Goal: Transaction & Acquisition: Obtain resource

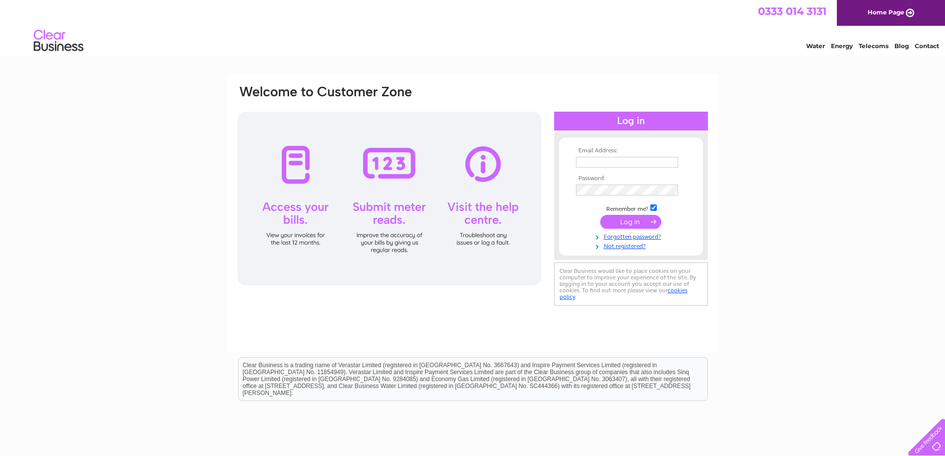
type input "albacentral1@aol.com"
click at [631, 219] on input "submit" at bounding box center [630, 222] width 61 height 14
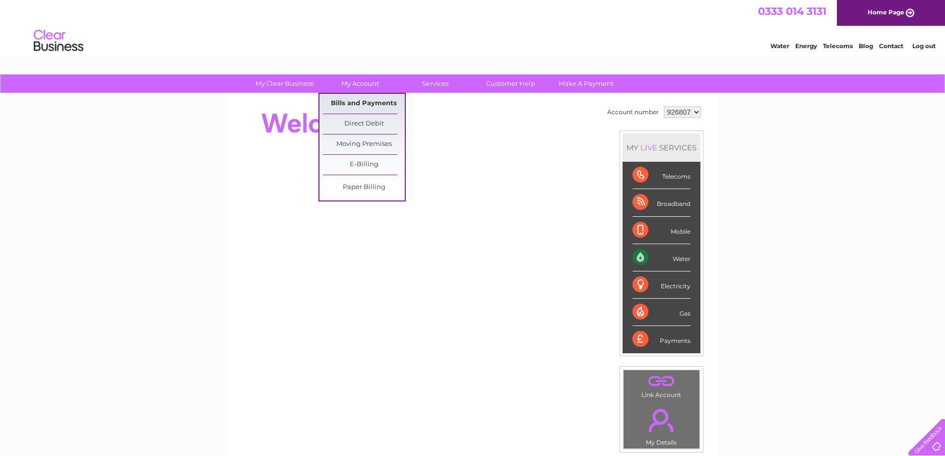
click at [353, 105] on link "Bills and Payments" at bounding box center [364, 104] width 82 height 20
click at [362, 103] on link "Bills and Payments" at bounding box center [364, 104] width 82 height 20
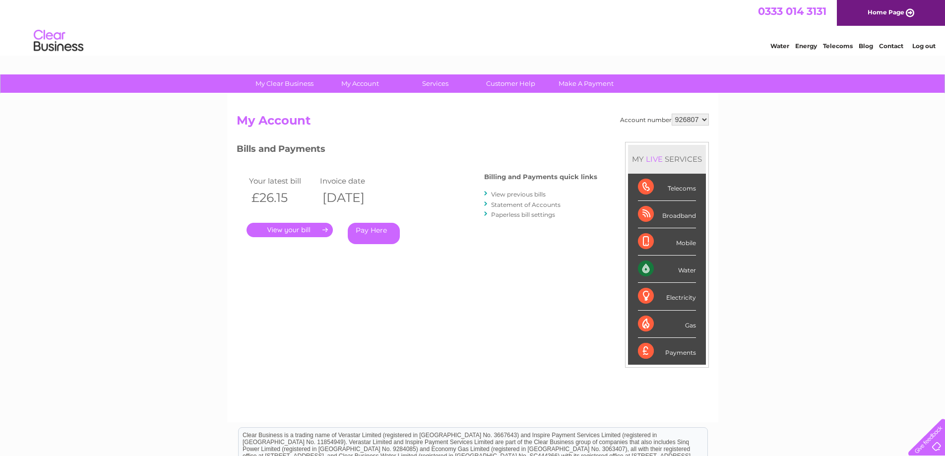
click at [283, 225] on link "." at bounding box center [290, 230] width 86 height 14
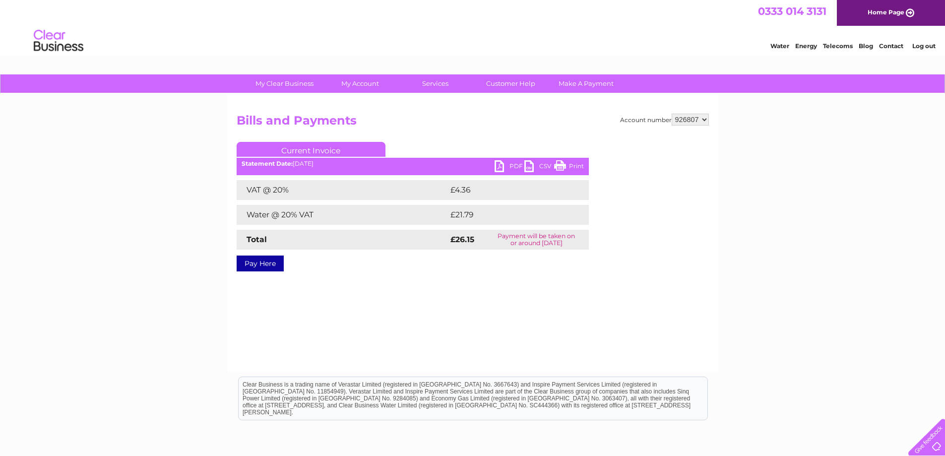
click at [499, 163] on link "PDF" at bounding box center [510, 167] width 30 height 14
